Goal: Information Seeking & Learning: Learn about a topic

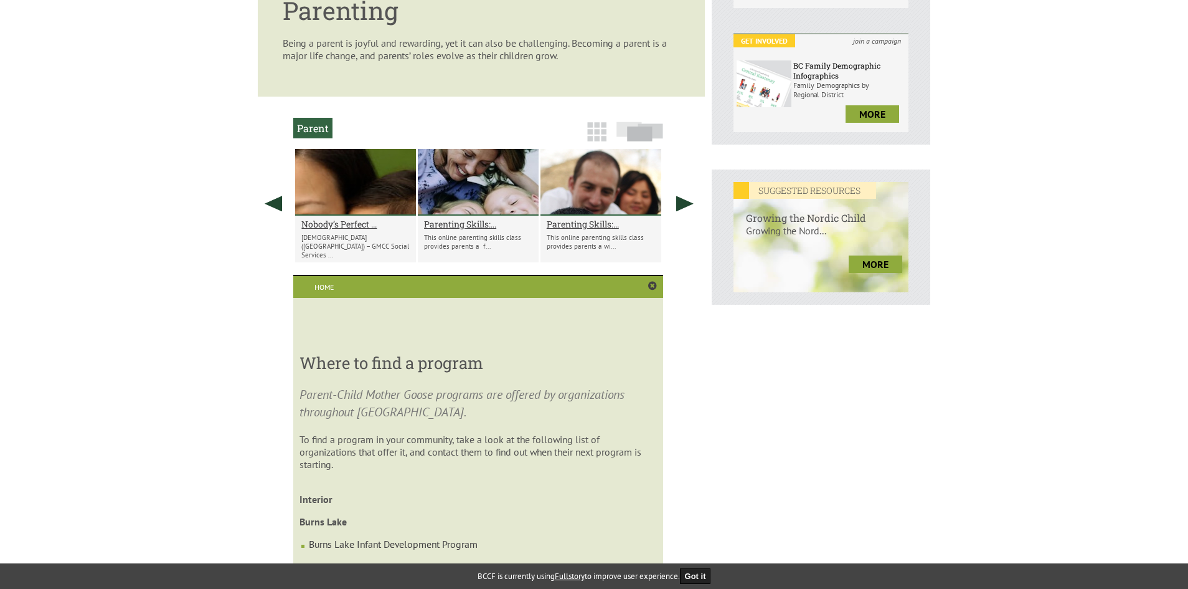
scroll to position [234, 0]
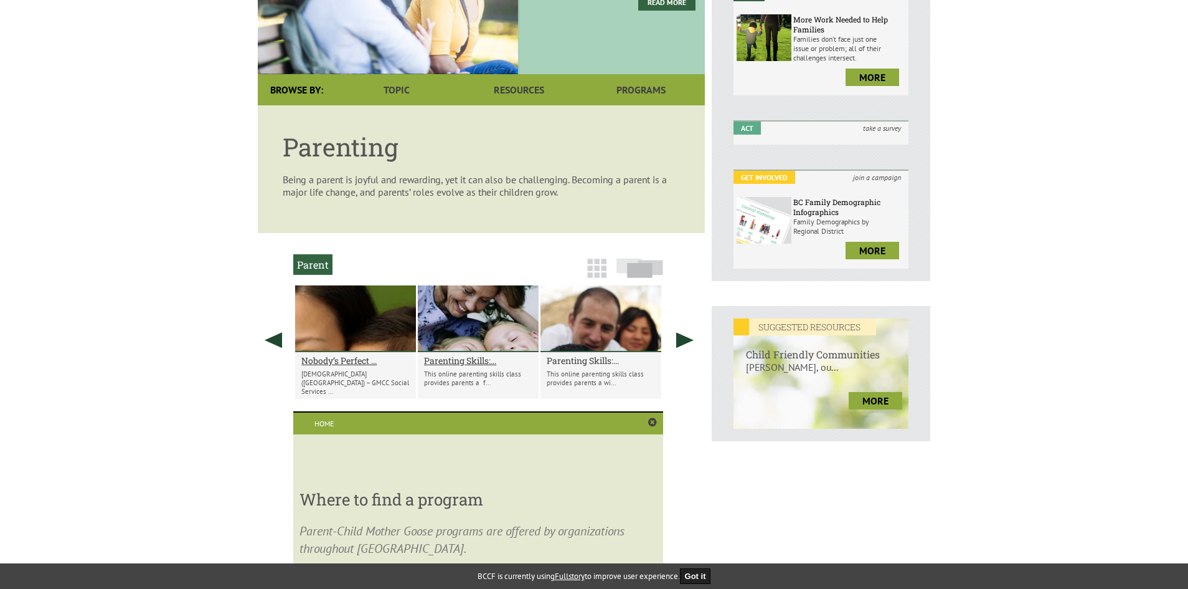
click at [606, 361] on h2 "Parenting Skills:..." at bounding box center [601, 360] width 108 height 12
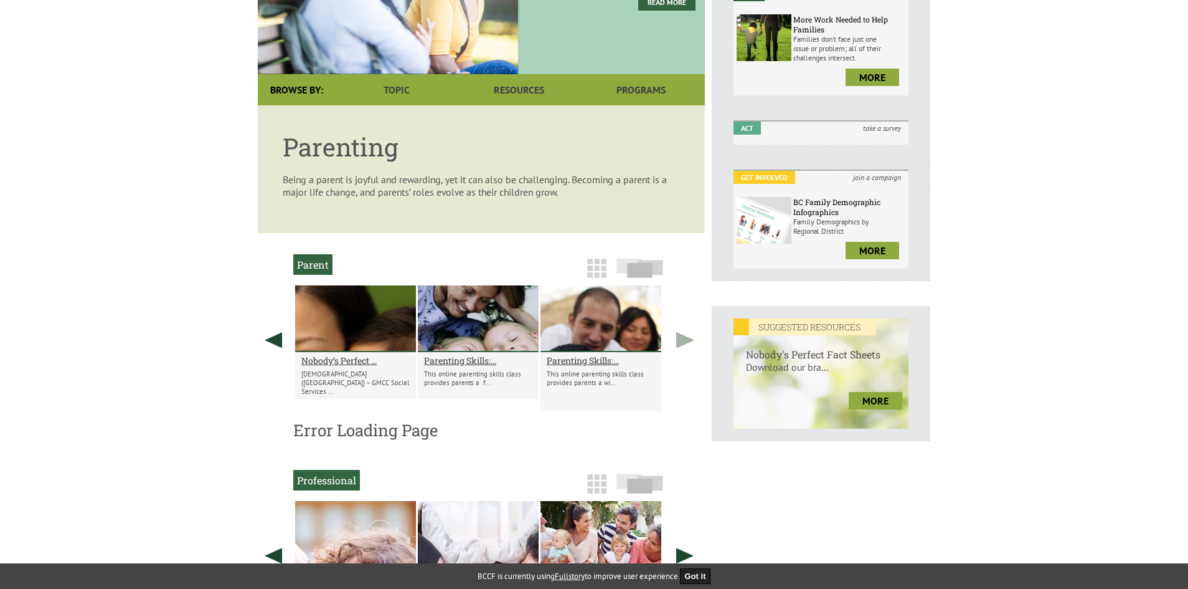
click at [686, 331] on link at bounding box center [684, 339] width 31 height 109
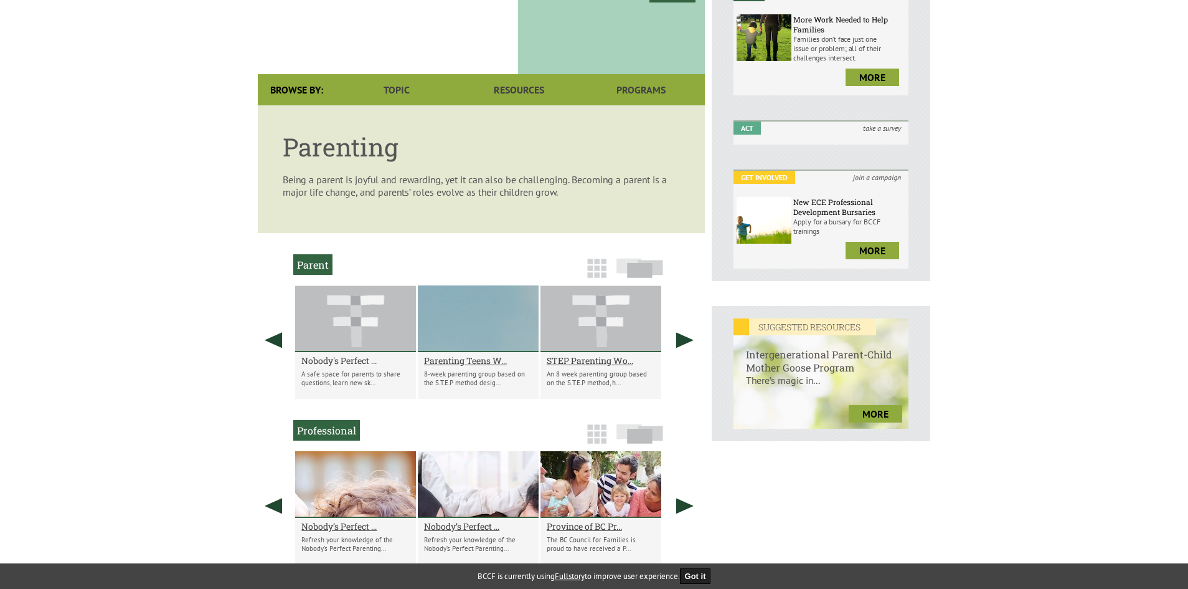
click at [367, 357] on h2 "Nobody's Perfect ..." at bounding box center [355, 360] width 108 height 12
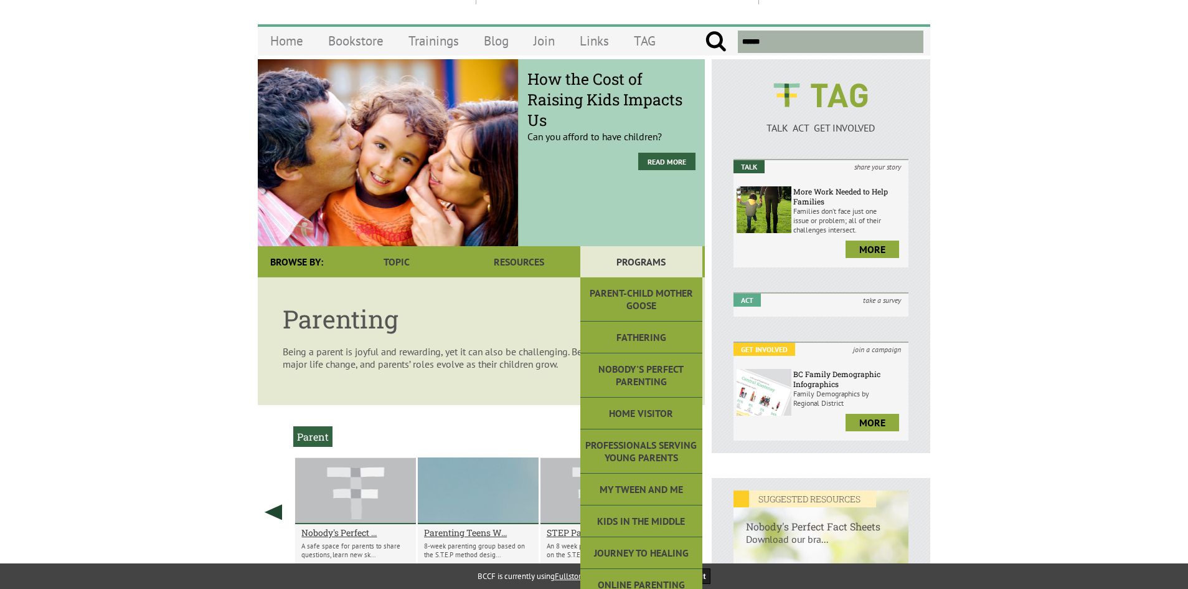
scroll to position [125, 0]
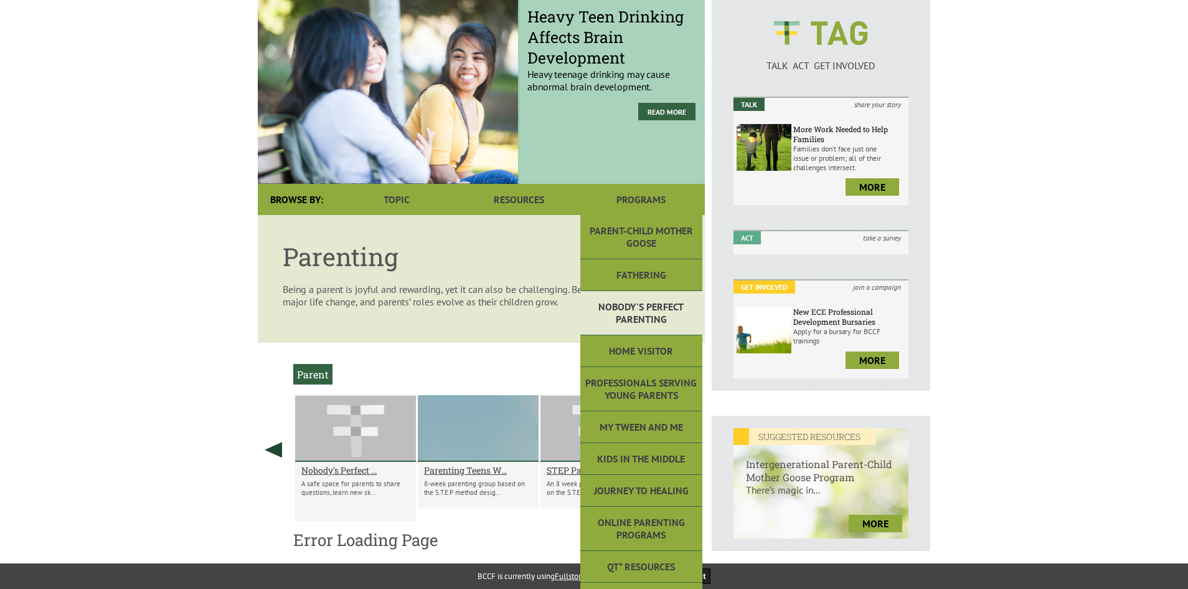
click at [649, 321] on link "Nobody's Perfect Parenting" at bounding box center [641, 313] width 122 height 44
